Goal: Information Seeking & Learning: Learn about a topic

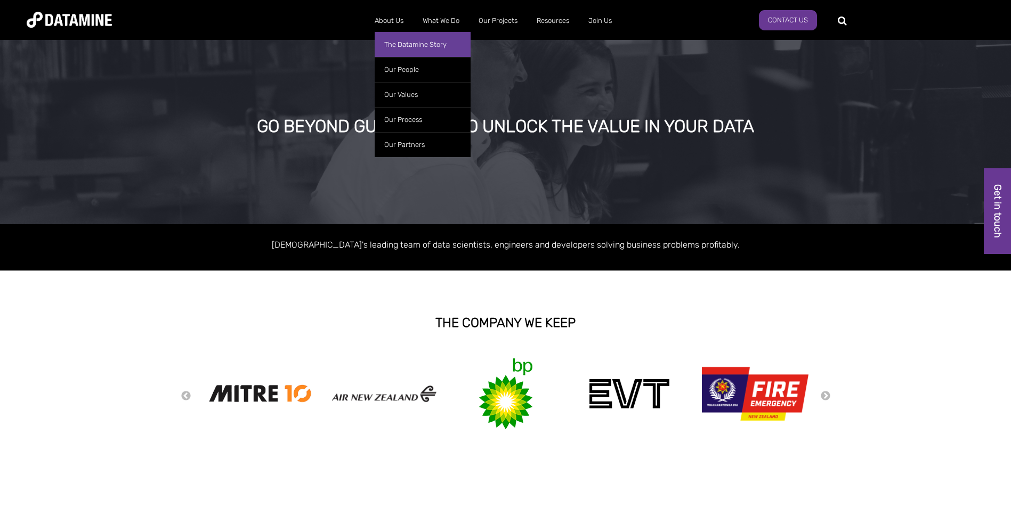
click at [400, 45] on link "The Datamine Story" at bounding box center [423, 44] width 96 height 25
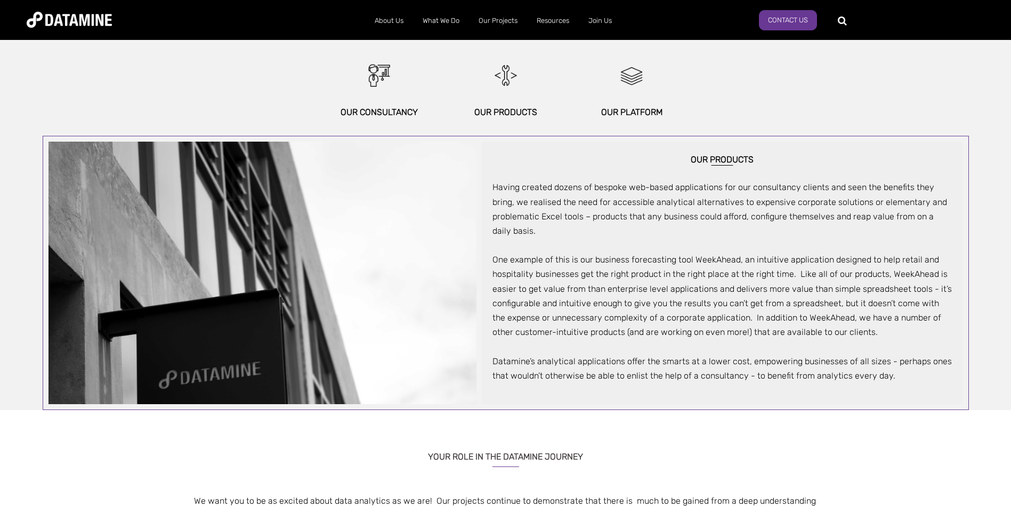
scroll to position [533, 0]
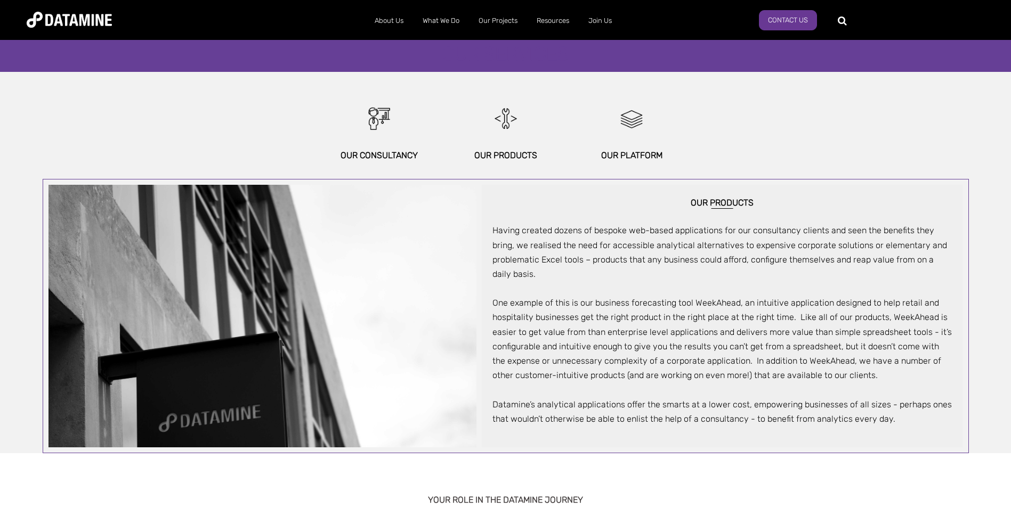
click at [599, 291] on div "Having created dozens of bespoke web-based applications for our consultancy cli…" at bounding box center [722, 324] width 460 height 203
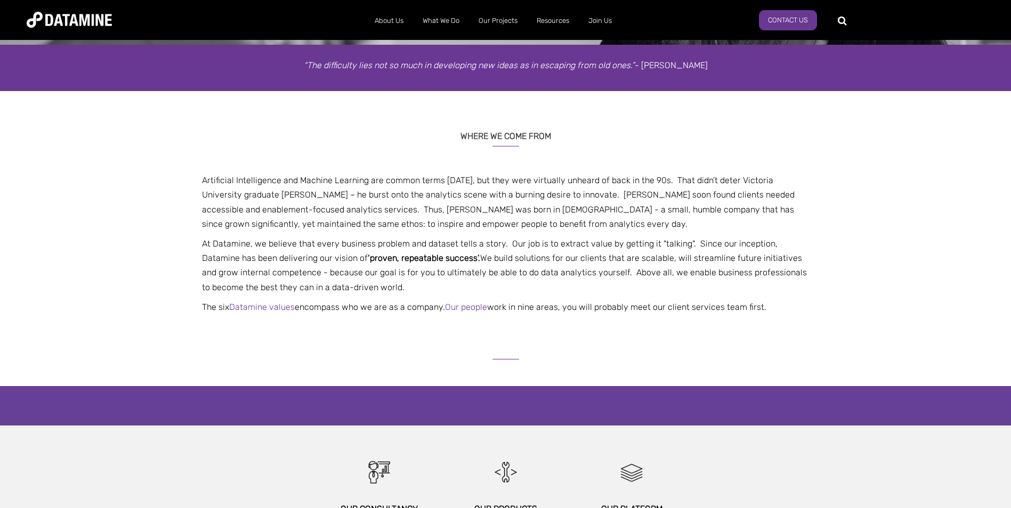
scroll to position [160, 0]
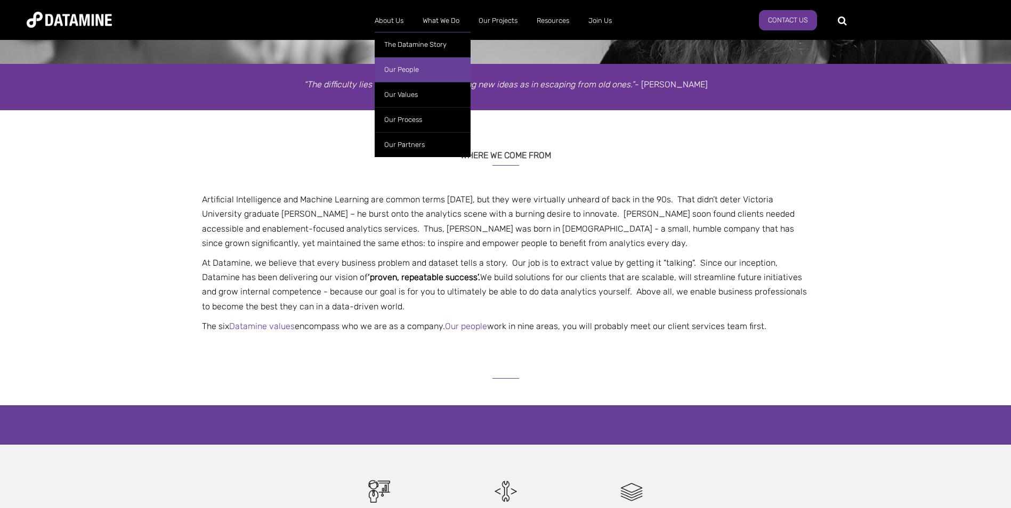
click at [393, 68] on link "Our People" at bounding box center [423, 69] width 96 height 25
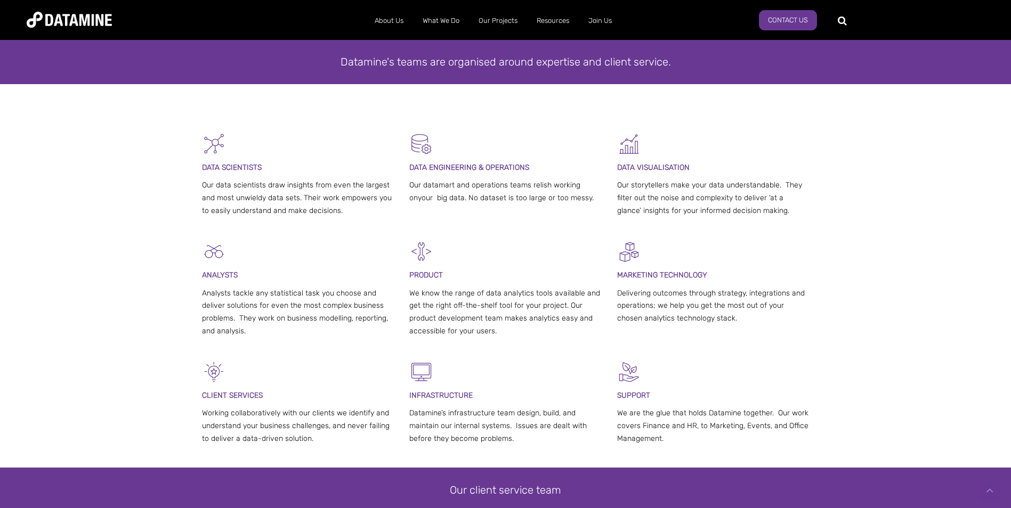
scroll to position [213, 0]
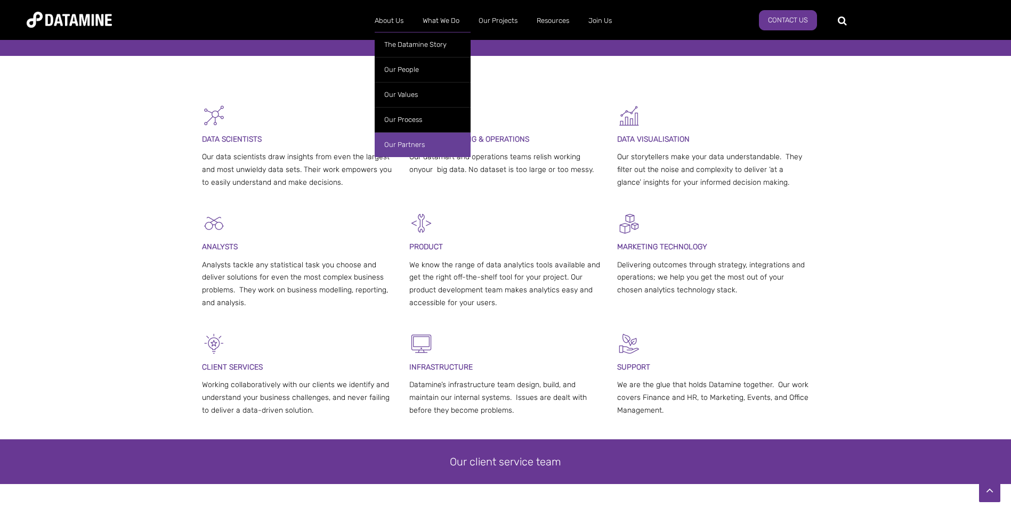
click at [397, 145] on link "Our Partners" at bounding box center [423, 144] width 96 height 25
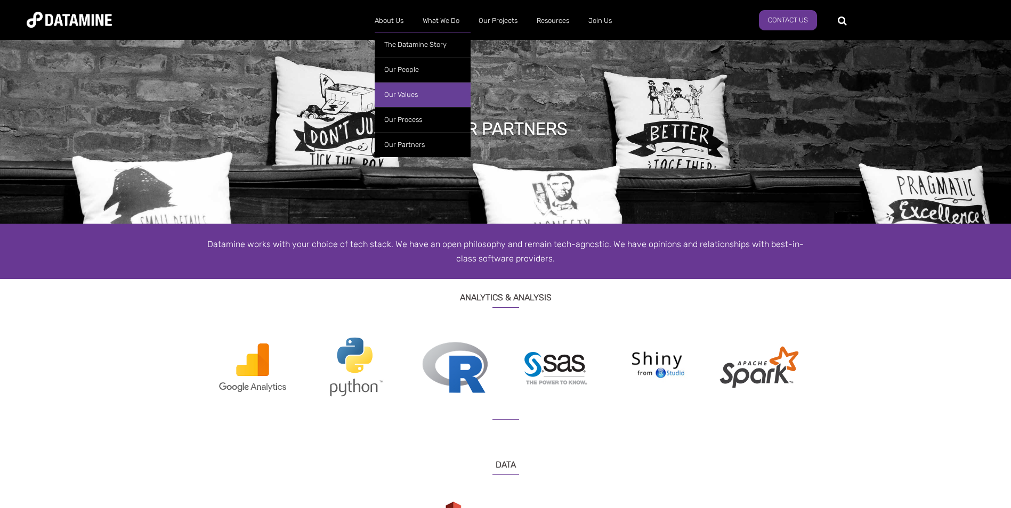
click at [396, 95] on link "Our Values" at bounding box center [423, 94] width 96 height 25
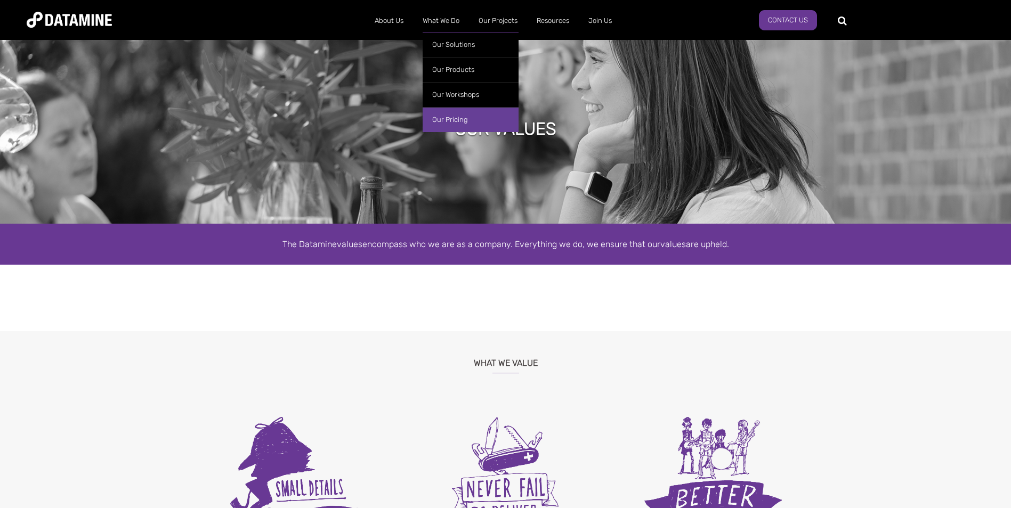
click at [456, 119] on link "Our Pricing" at bounding box center [471, 119] width 96 height 25
